Goal: Information Seeking & Learning: Find specific page/section

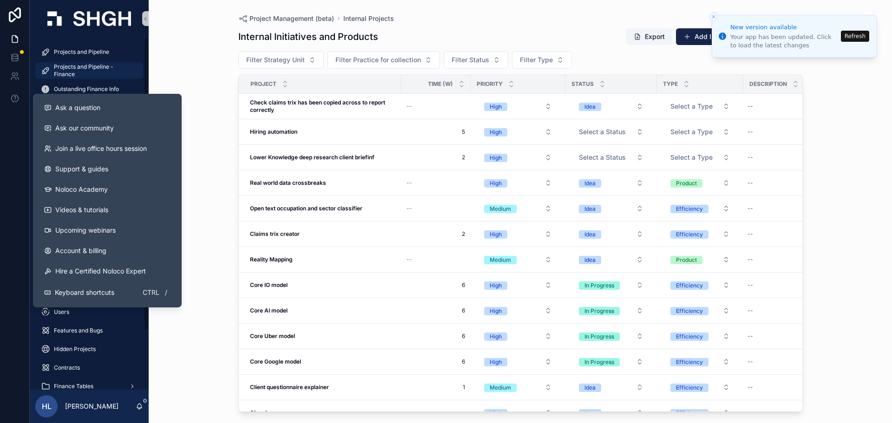
click at [89, 70] on span "Projects and Pipeline - Finance" at bounding box center [94, 70] width 80 height 15
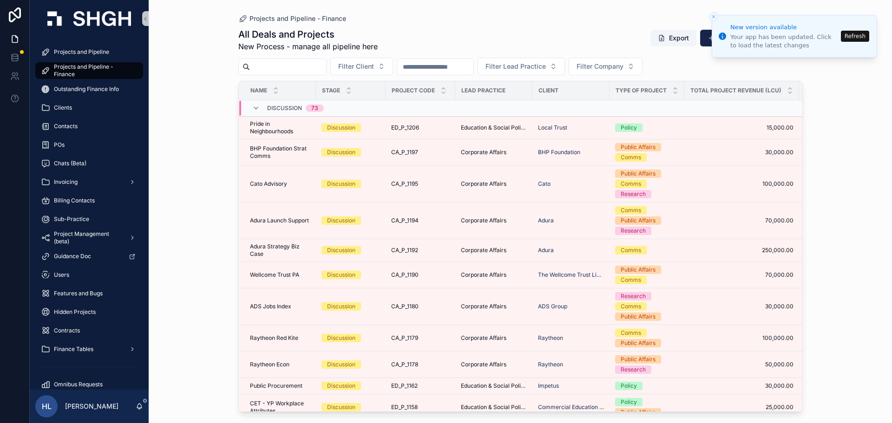
click at [322, 64] on input "scrollable content" at bounding box center [288, 66] width 76 height 13
click at [379, 60] on button "Filter Client" at bounding box center [361, 67] width 63 height 18
drag, startPoint x: 377, startPoint y: 79, endPoint x: 296, endPoint y: 86, distance: 80.8
click at [296, 86] on div "Projects and Pipeline Projects and Pipeline - Finance Outstanding Finance Info …" at bounding box center [461, 211] width 862 height 423
type input "*"
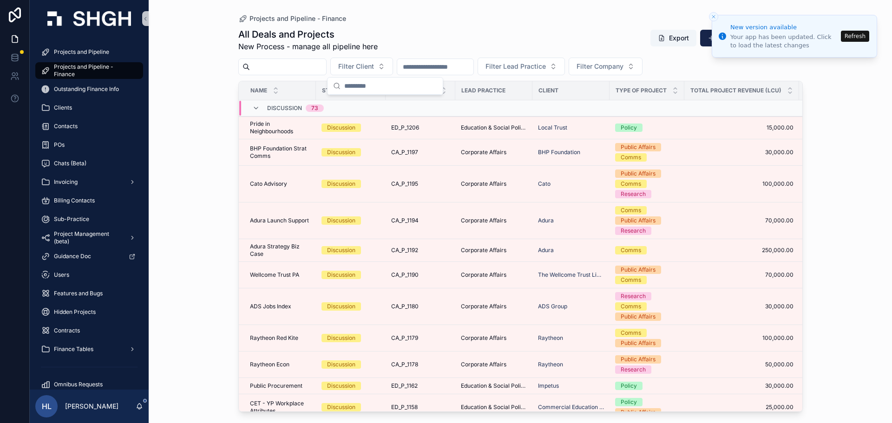
click at [296, 62] on input "scrollable content" at bounding box center [288, 66] width 76 height 13
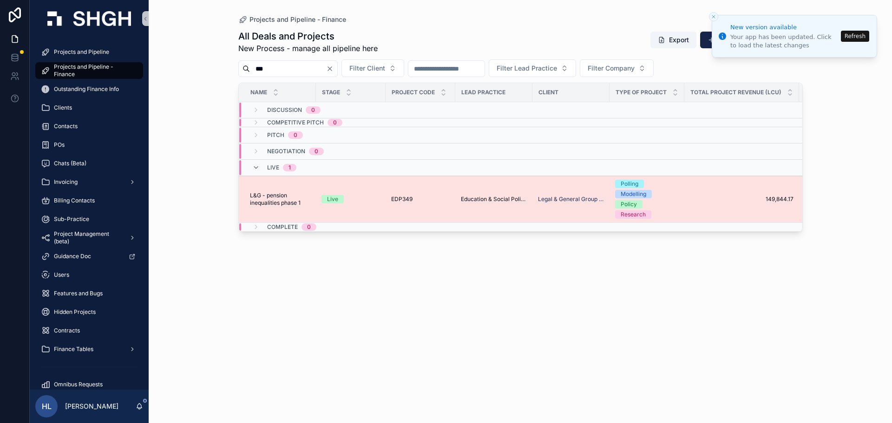
type input "***"
click at [292, 192] on span "L&G - pension inequalities phase 1" at bounding box center [280, 199] width 60 height 15
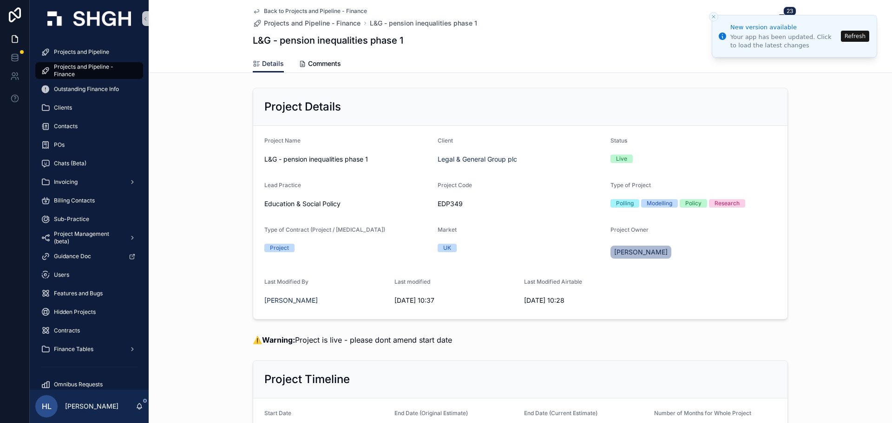
click at [711, 18] on icon "Close toast" at bounding box center [714, 17] width 6 height 6
click at [716, 14] on icon "Close toast" at bounding box center [714, 17] width 6 height 6
click at [712, 17] on icon "Close toast" at bounding box center [714, 17] width 6 height 6
click at [786, 15] on li "New version available Your app has been updated. Click to load the latest chang…" at bounding box center [794, 36] width 165 height 43
click at [862, 39] on button "Refresh" at bounding box center [855, 36] width 28 height 11
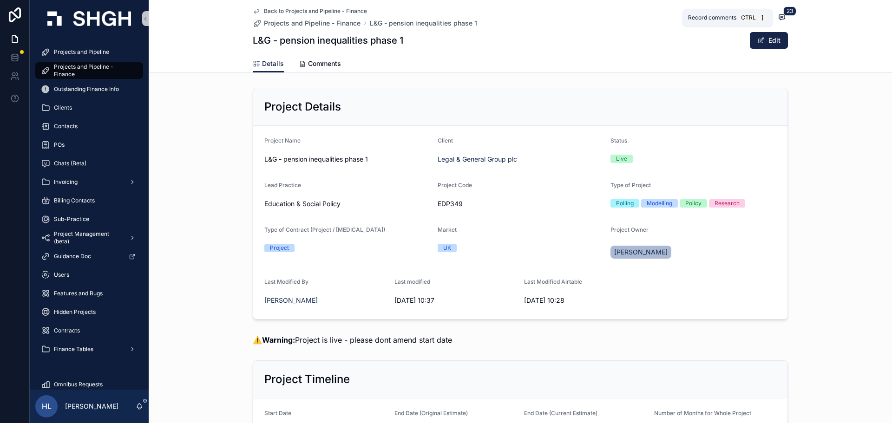
click at [787, 13] on span "23" at bounding box center [789, 11] width 13 height 9
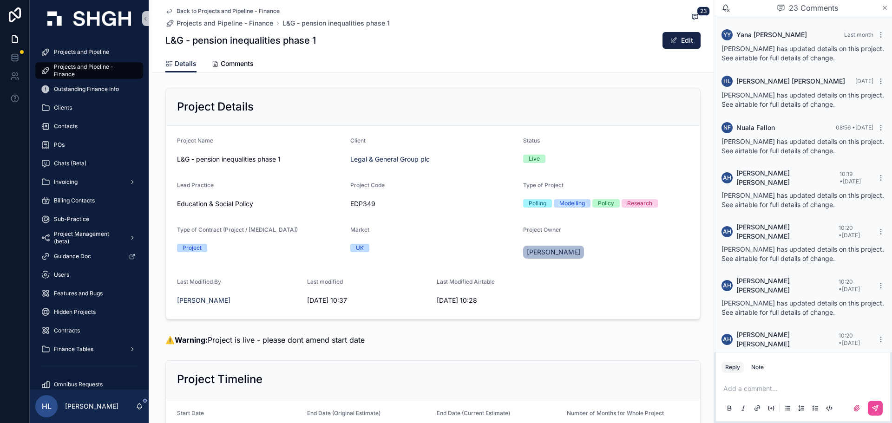
click at [883, 9] on icon "scrollable content" at bounding box center [885, 8] width 4 height 4
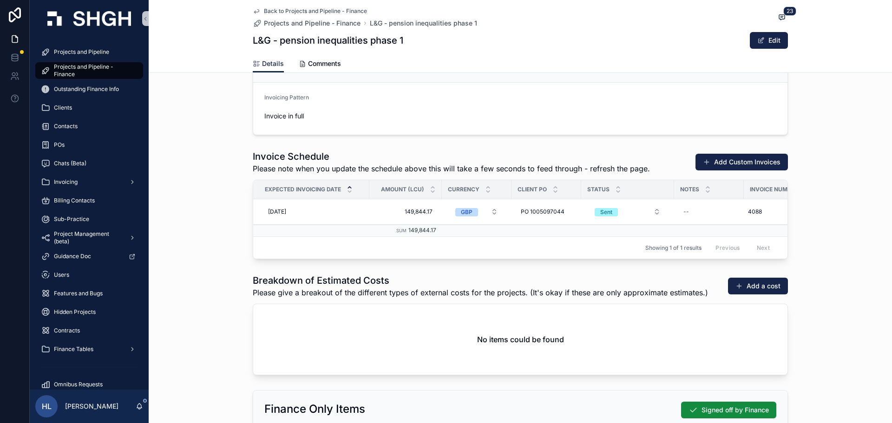
scroll to position [1191, 0]
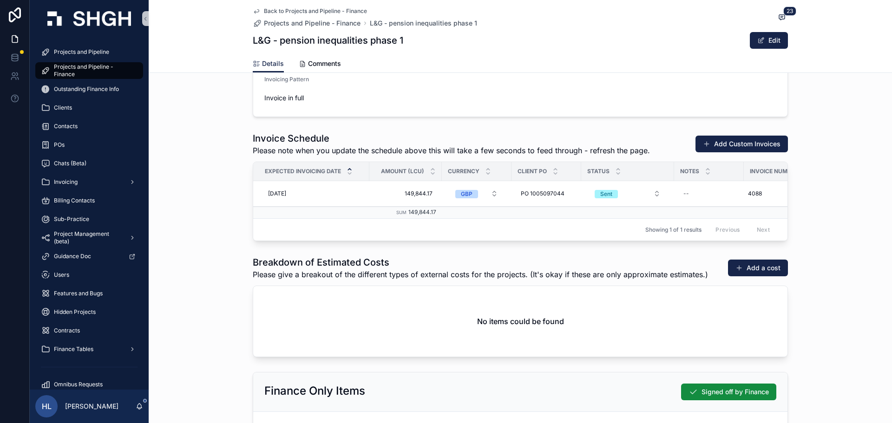
drag, startPoint x: 545, startPoint y: 240, endPoint x: 635, endPoint y: 243, distance: 90.2
click at [635, 241] on div "Expected Invoicing Date Amount (LCU) Currency Client PO Status Notes Invoice Nu…" at bounding box center [520, 201] width 534 height 79
click at [635, 239] on div "Showing 1 of 1 results Previous Next" at bounding box center [520, 229] width 534 height 22
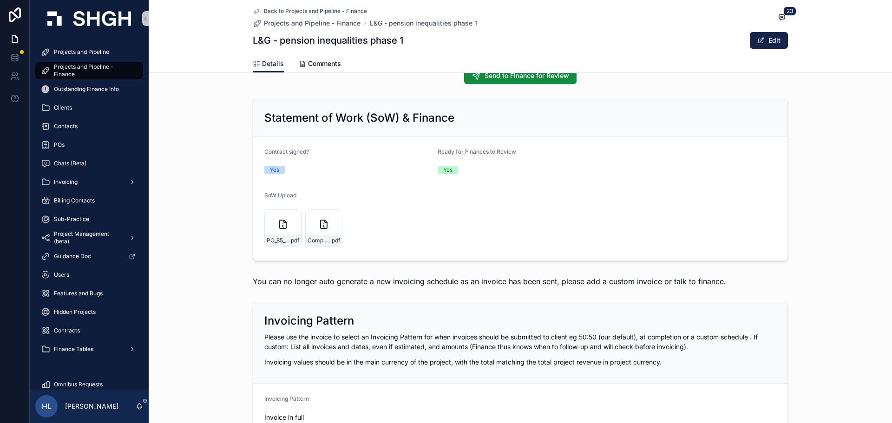
scroll to position [898, 0]
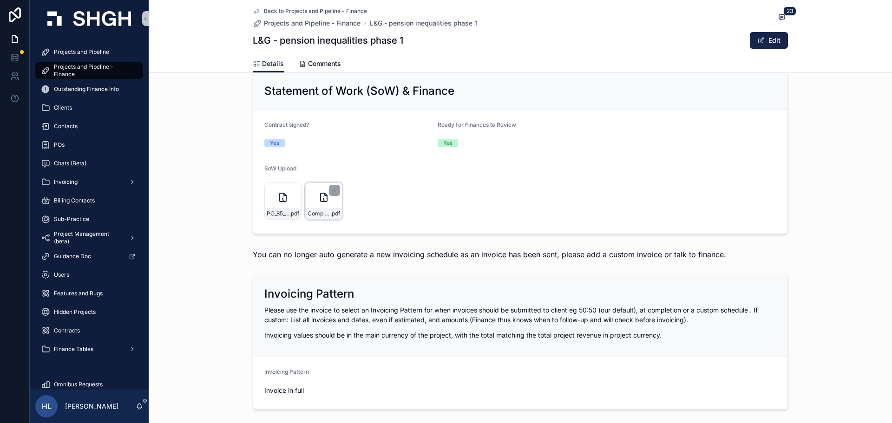
click at [326, 204] on div "Complete_with_Docusign_Master_service_agreem .pdf" at bounding box center [323, 201] width 37 height 37
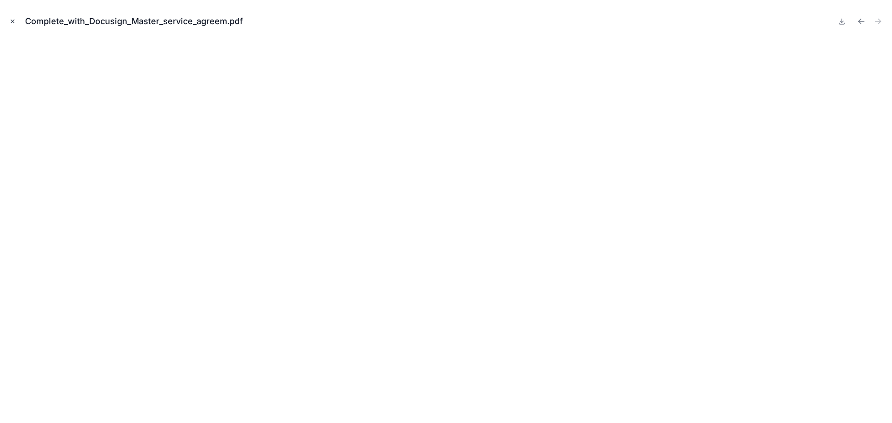
click at [14, 23] on icon "Close modal" at bounding box center [12, 21] width 7 height 7
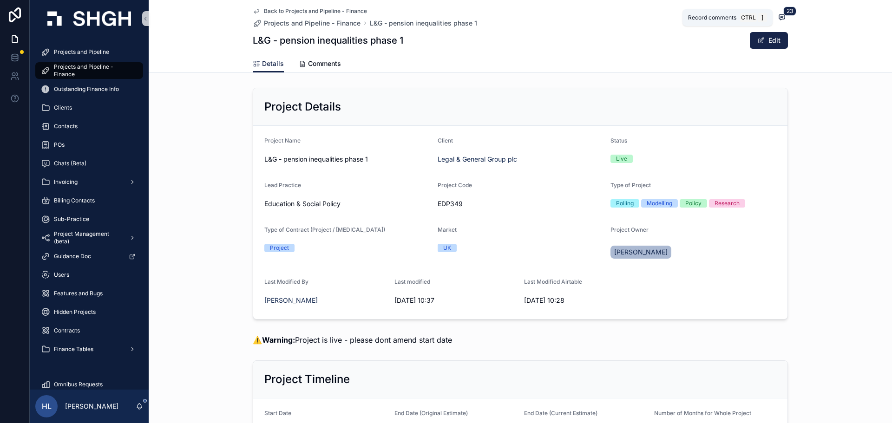
click at [782, 15] on icon "scrollable content" at bounding box center [782, 16] width 6 height 5
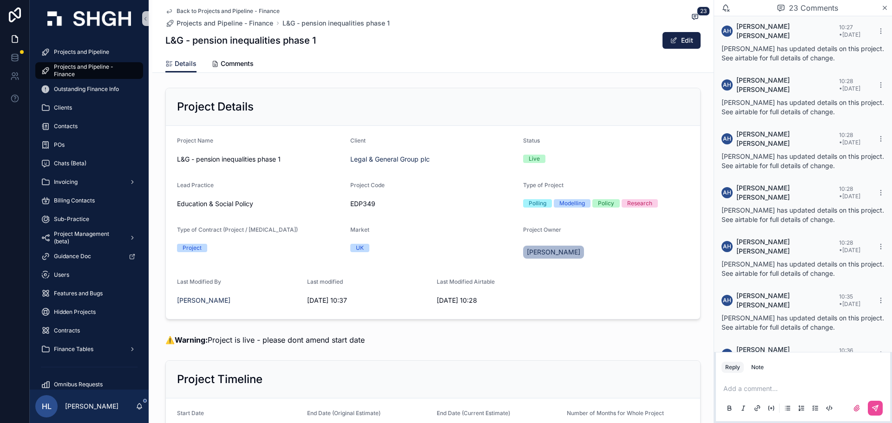
scroll to position [755, 0]
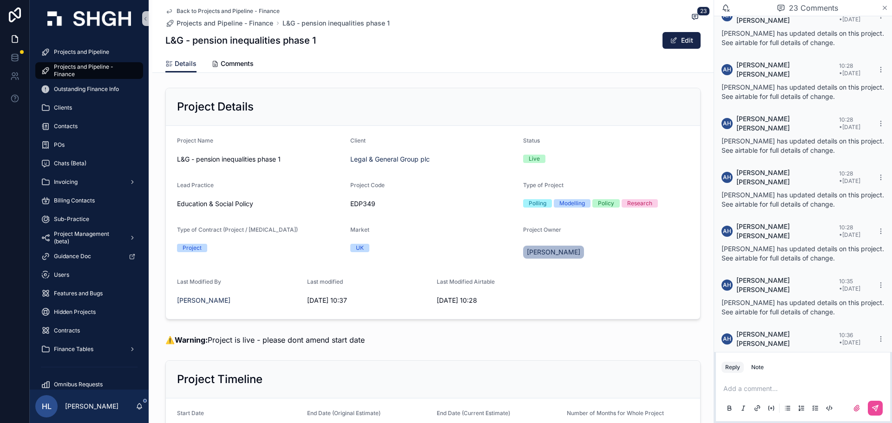
click at [885, 8] on icon "scrollable content" at bounding box center [885, 8] width 4 height 4
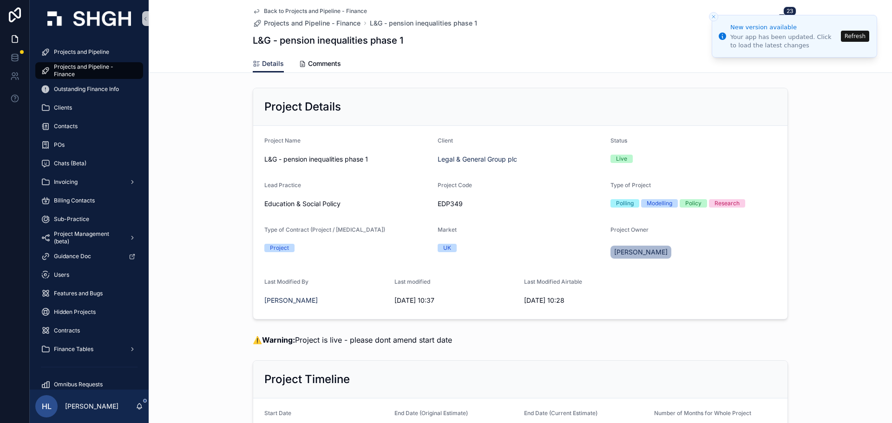
click at [803, 277] on div "Project Details Project Name L&G - pension inequalities phase 1 Client Legal & …" at bounding box center [520, 203] width 743 height 239
click at [855, 33] on button "Refresh" at bounding box center [855, 36] width 28 height 11
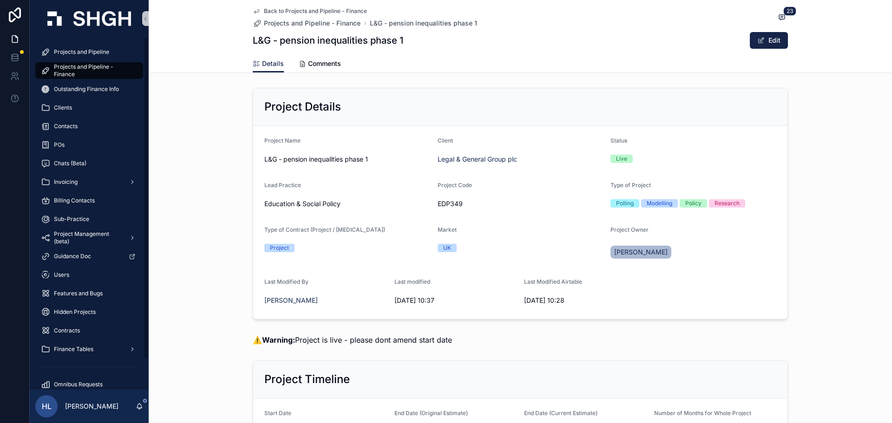
click at [81, 74] on span "Projects and Pipeline - Finance" at bounding box center [94, 70] width 80 height 15
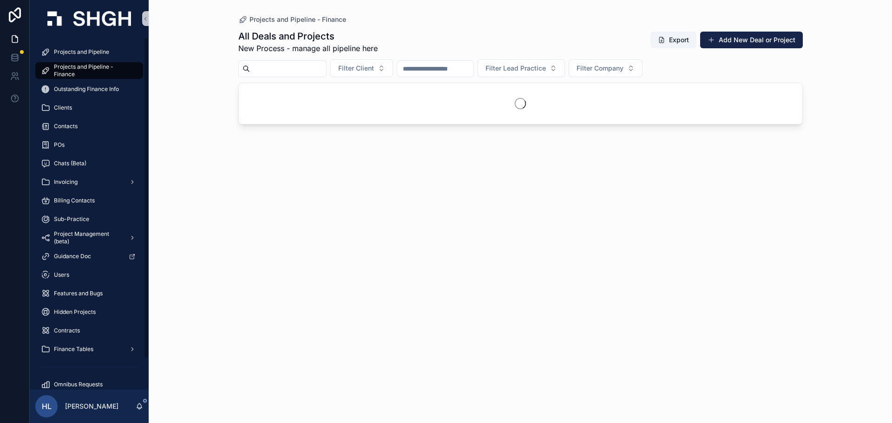
click at [270, 63] on input "scrollable content" at bounding box center [288, 68] width 76 height 13
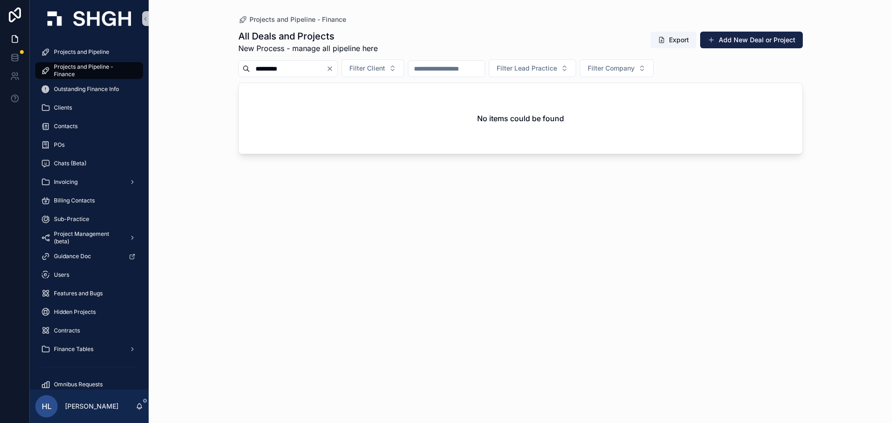
drag, startPoint x: 279, startPoint y: 68, endPoint x: 162, endPoint y: 73, distance: 116.7
click at [162, 73] on div "Projects and Pipeline - Finance All Deals and Projects New Process - manage all…" at bounding box center [520, 211] width 743 height 423
type input "**"
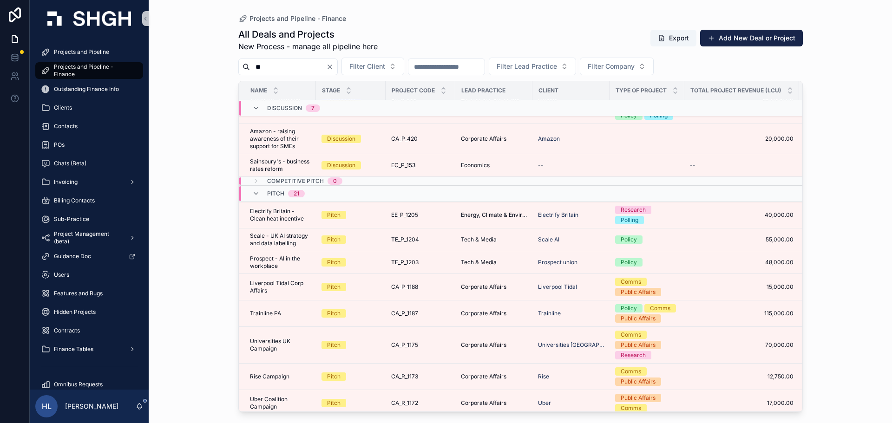
scroll to position [150, 0]
click at [253, 192] on icon "scrollable content" at bounding box center [255, 192] width 7 height 7
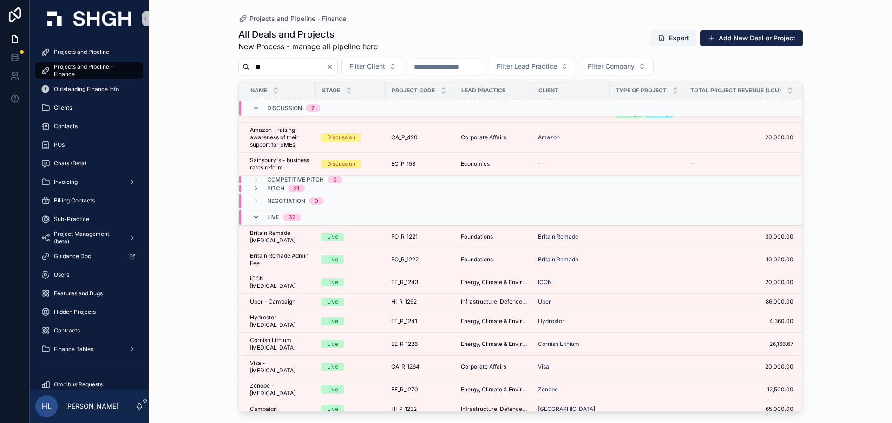
click at [257, 218] on icon "scrollable content" at bounding box center [255, 217] width 7 height 7
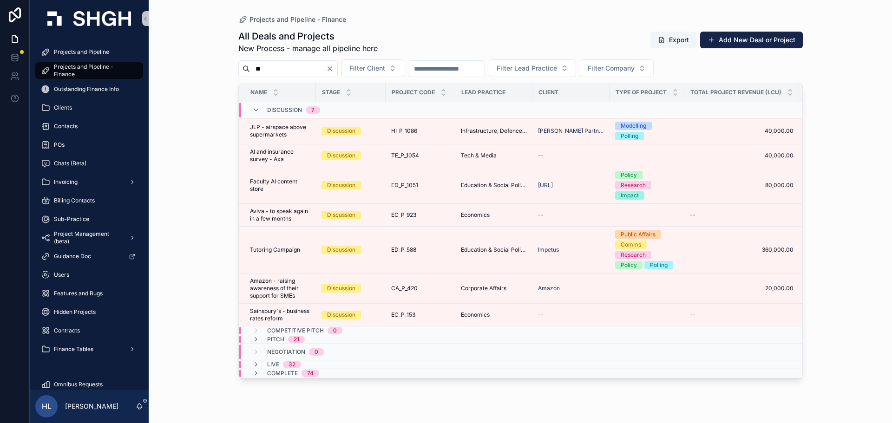
scroll to position [0, 0]
